Goal: Task Accomplishment & Management: Use online tool/utility

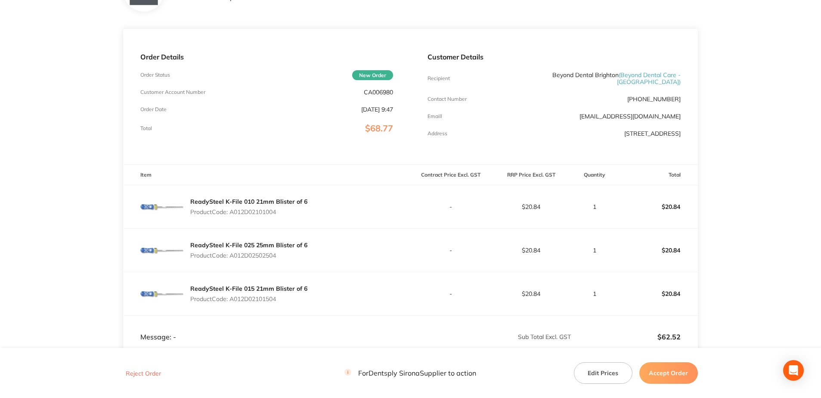
scroll to position [86, 0]
drag, startPoint x: 279, startPoint y: 207, endPoint x: 230, endPoint y: 208, distance: 49.5
click at [230, 208] on p "Product Code: A012D02101004" at bounding box center [248, 210] width 117 height 7
copy p "A012D02101004"
drag, startPoint x: 278, startPoint y: 294, endPoint x: 232, endPoint y: 295, distance: 45.2
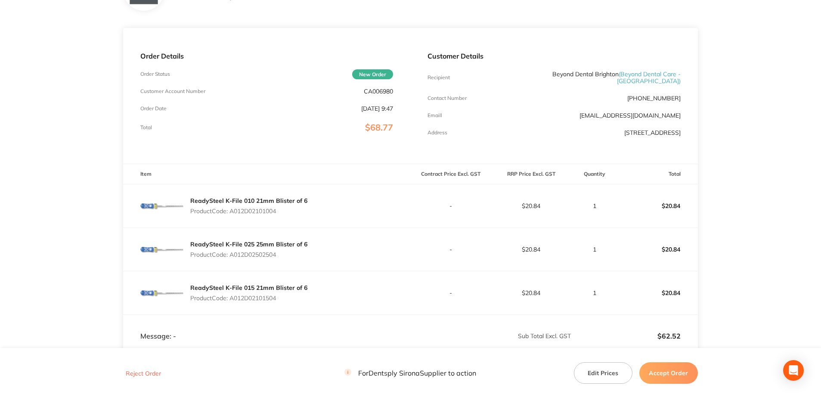
click at [232, 295] on p "Product Code: A012D02101504" at bounding box center [248, 297] width 117 height 7
copy p "A012D02101504"
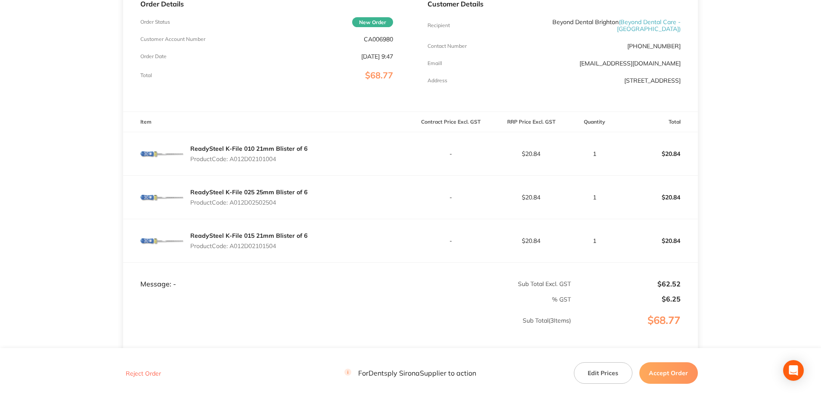
scroll to position [209, 0]
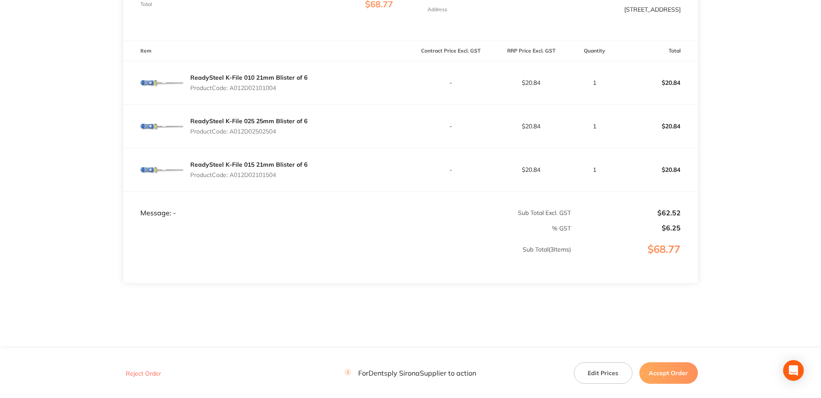
click at [668, 371] on button "Accept Order" at bounding box center [668, 373] width 59 height 22
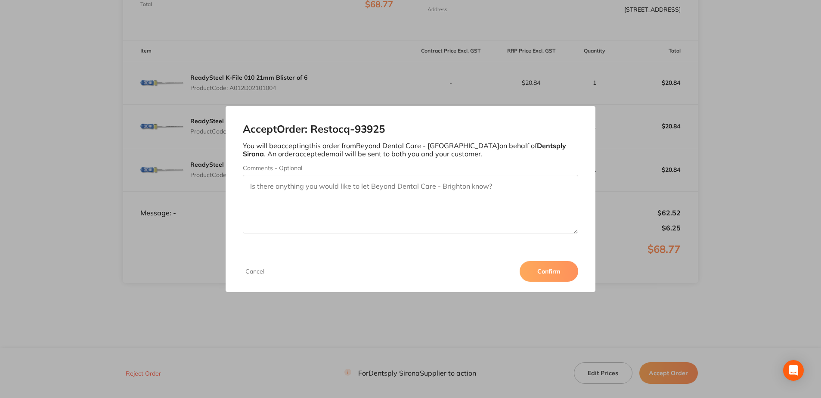
click at [548, 271] on button "Confirm" at bounding box center [549, 271] width 59 height 21
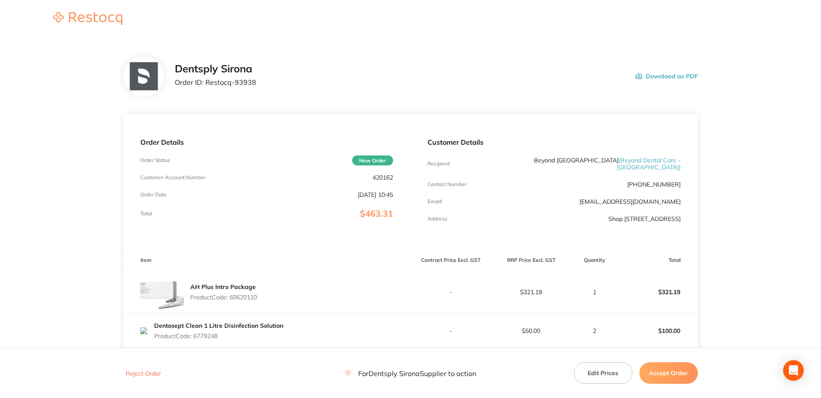
click at [755, 171] on main "Dentsply Sirona Order ID: Restocq- 93938 Download as PDF Order Details Order St…" at bounding box center [410, 273] width 821 height 470
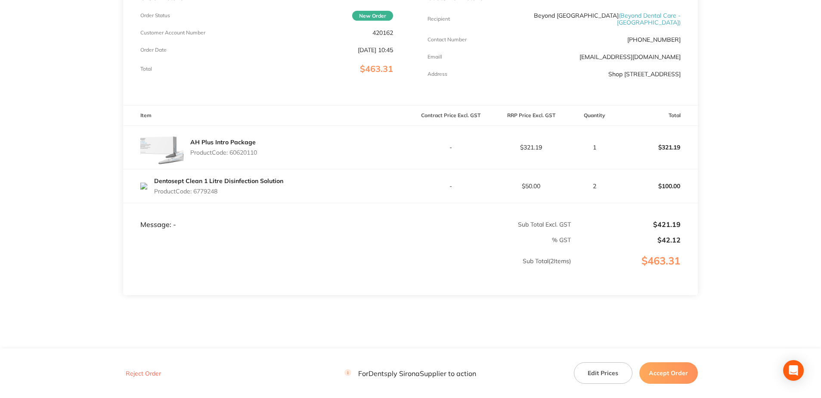
scroll to position [167, 0]
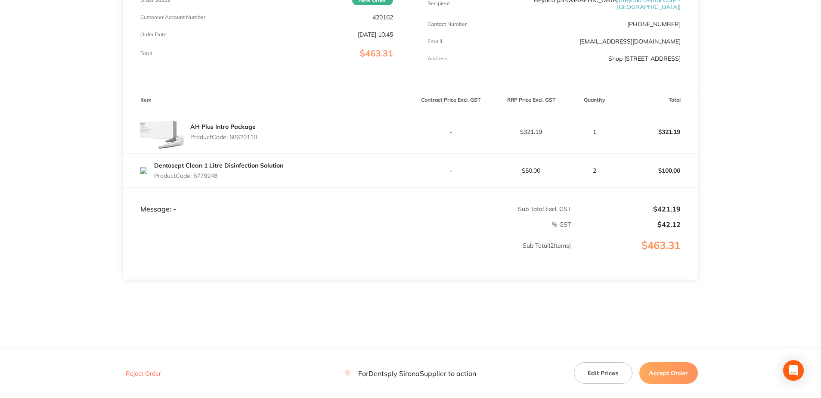
click at [660, 372] on button "Accept Order" at bounding box center [668, 373] width 59 height 22
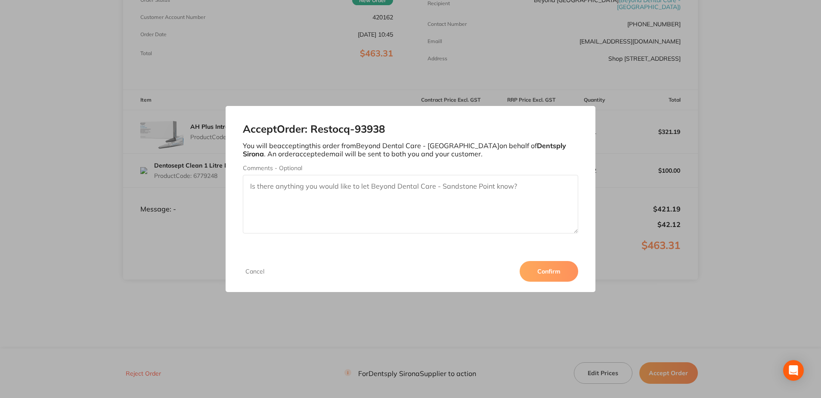
click at [544, 269] on button "Confirm" at bounding box center [549, 271] width 59 height 21
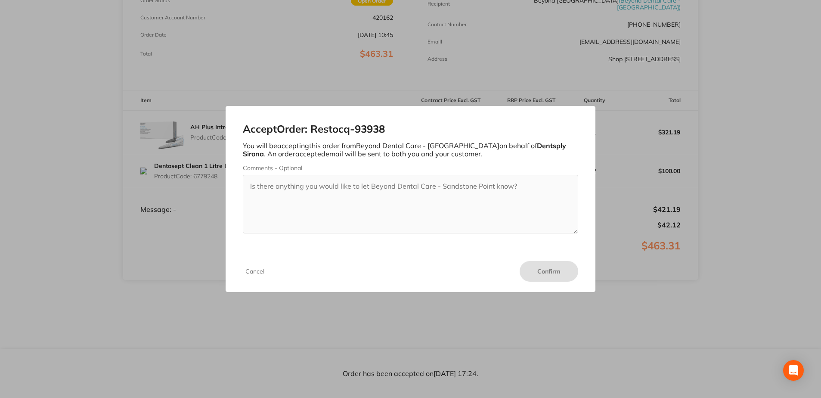
scroll to position [167, 0]
